Goal: Task Accomplishment & Management: Use online tool/utility

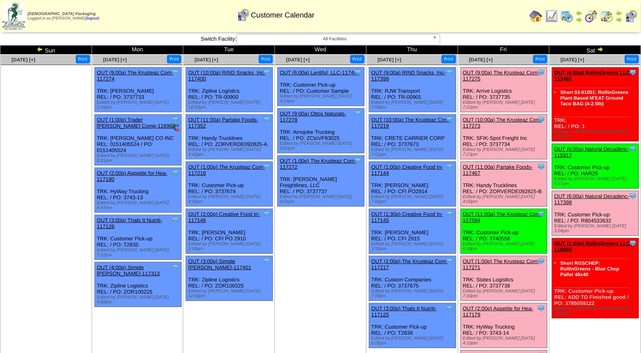
click at [484, 353] on link "OUT (3:00p) Lentiful, LLC-117277" at bounding box center [503, 356] width 80 height 6
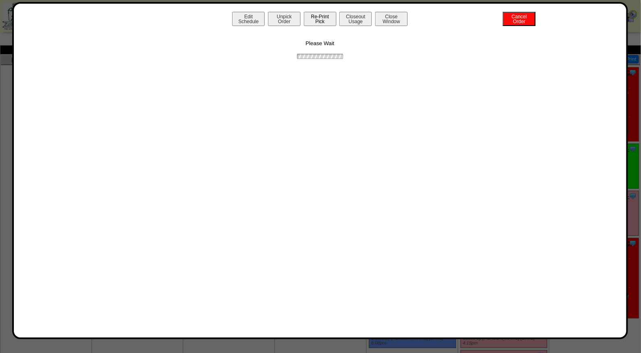
click at [324, 19] on button "Re-Print Pick" at bounding box center [320, 19] width 33 height 14
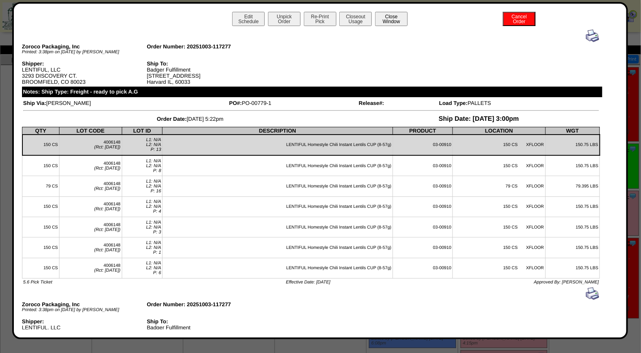
click at [389, 15] on button "Close Window" at bounding box center [391, 19] width 33 height 14
